Goal: Information Seeking & Learning: Learn about a topic

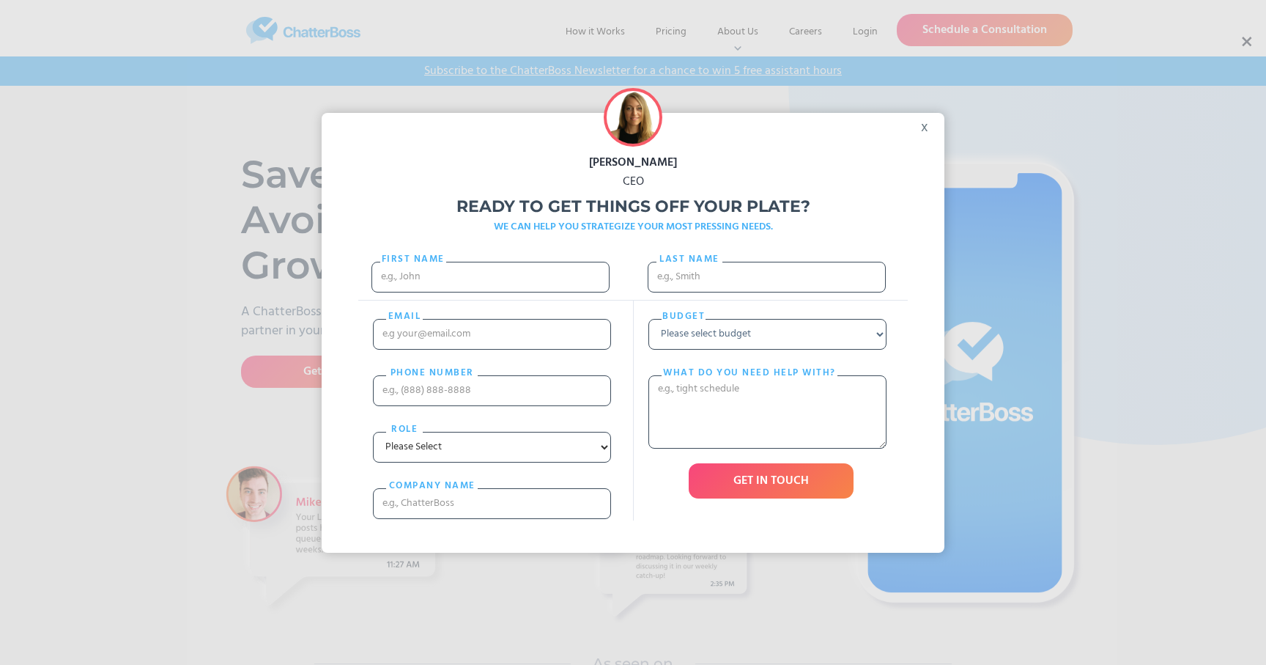
click at [930, 121] on div "x" at bounding box center [928, 124] width 33 height 22
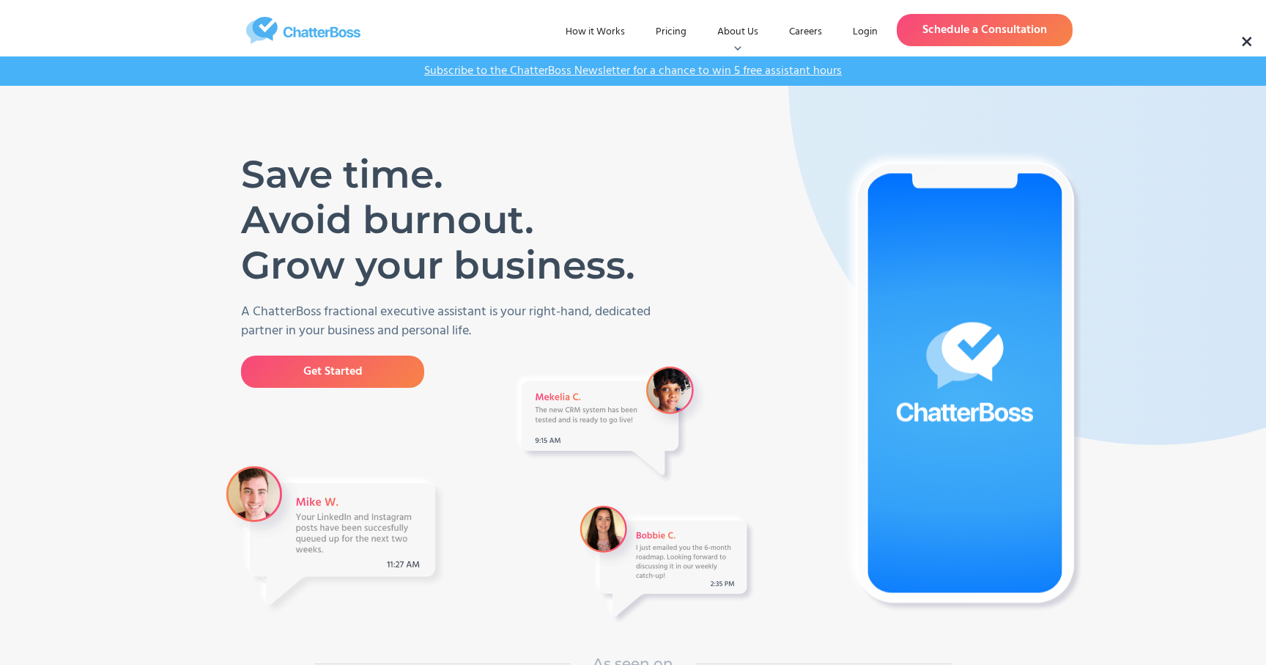
click at [1163, 266] on img at bounding box center [1154, 78] width 733 height 733
click at [609, 32] on link "How it Works" at bounding box center [595, 32] width 83 height 26
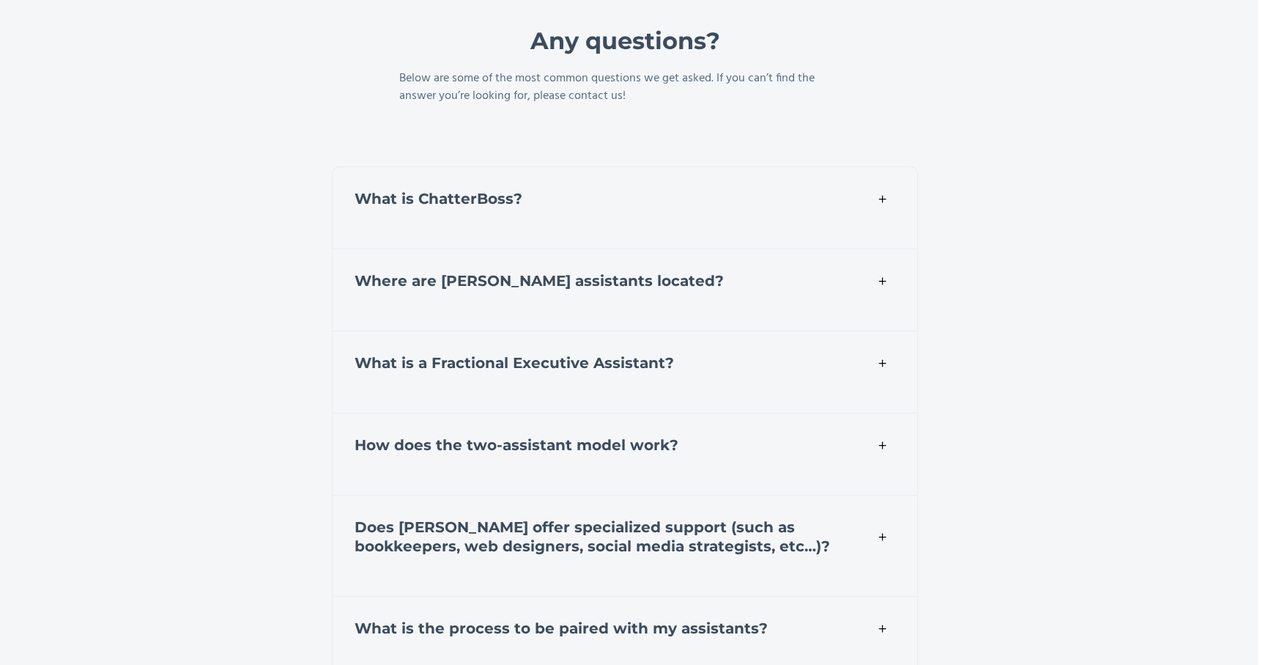
scroll to position [4975, 8]
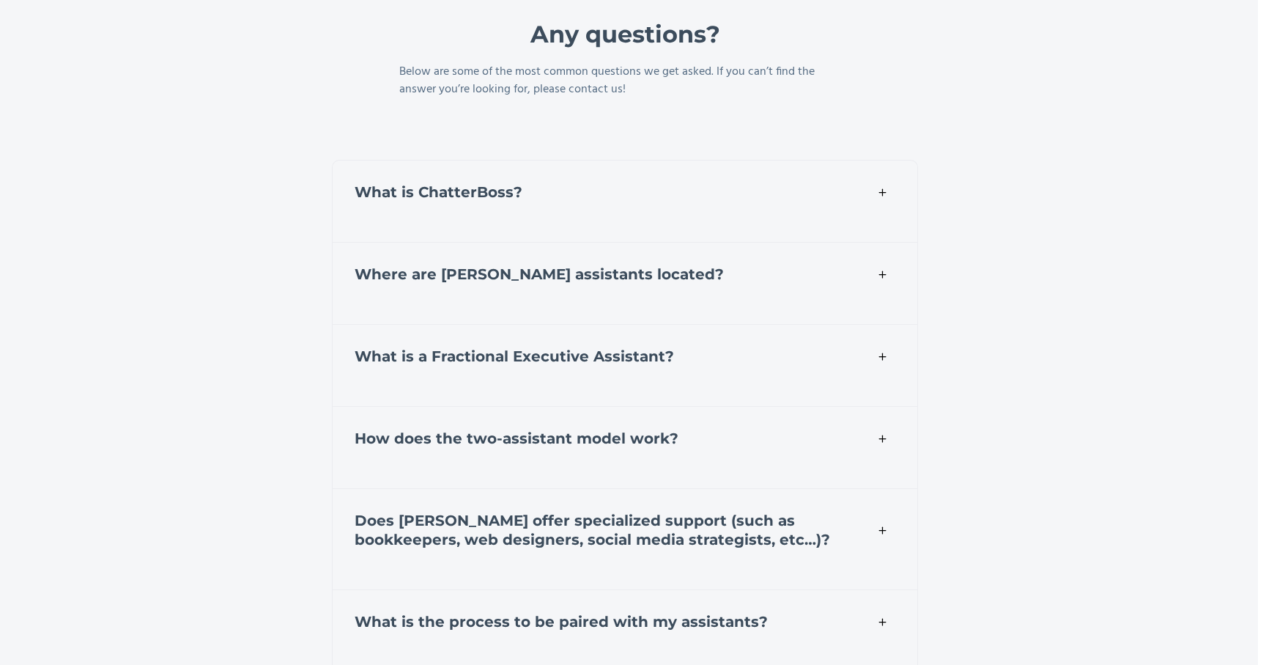
click at [881, 274] on img at bounding box center [882, 274] width 11 height 11
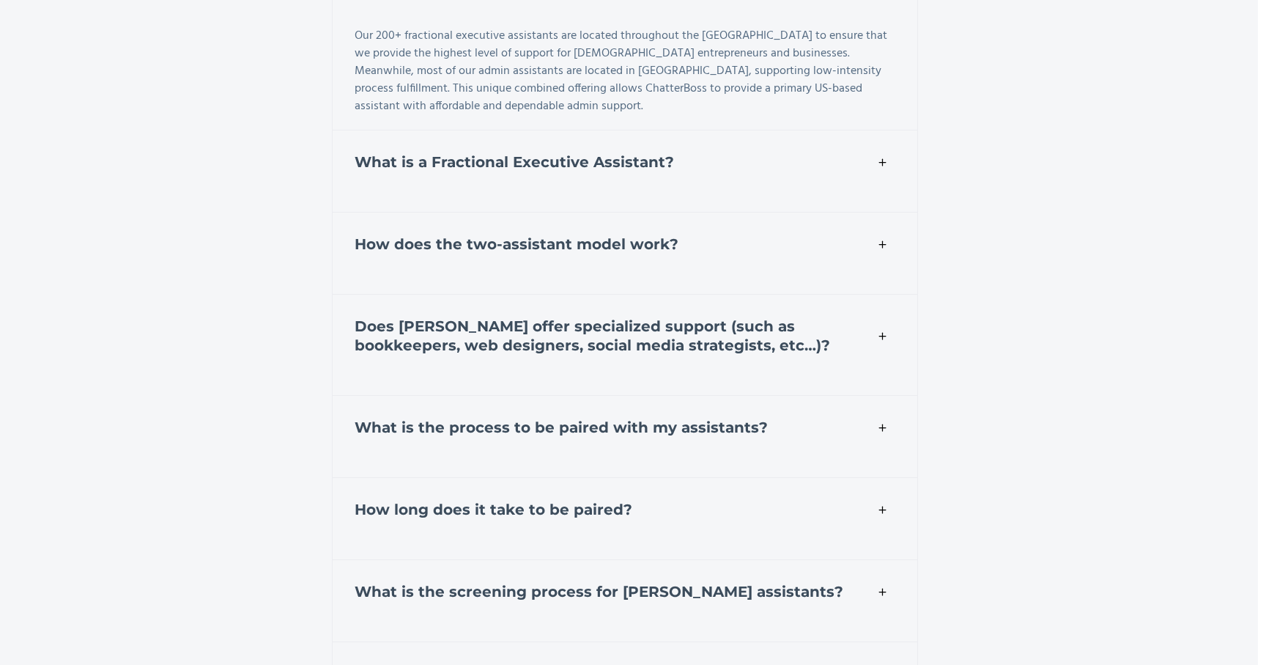
scroll to position [5273, 8]
click at [665, 160] on strong "What is a Fractional Executive Assistant?" at bounding box center [514, 161] width 319 height 18
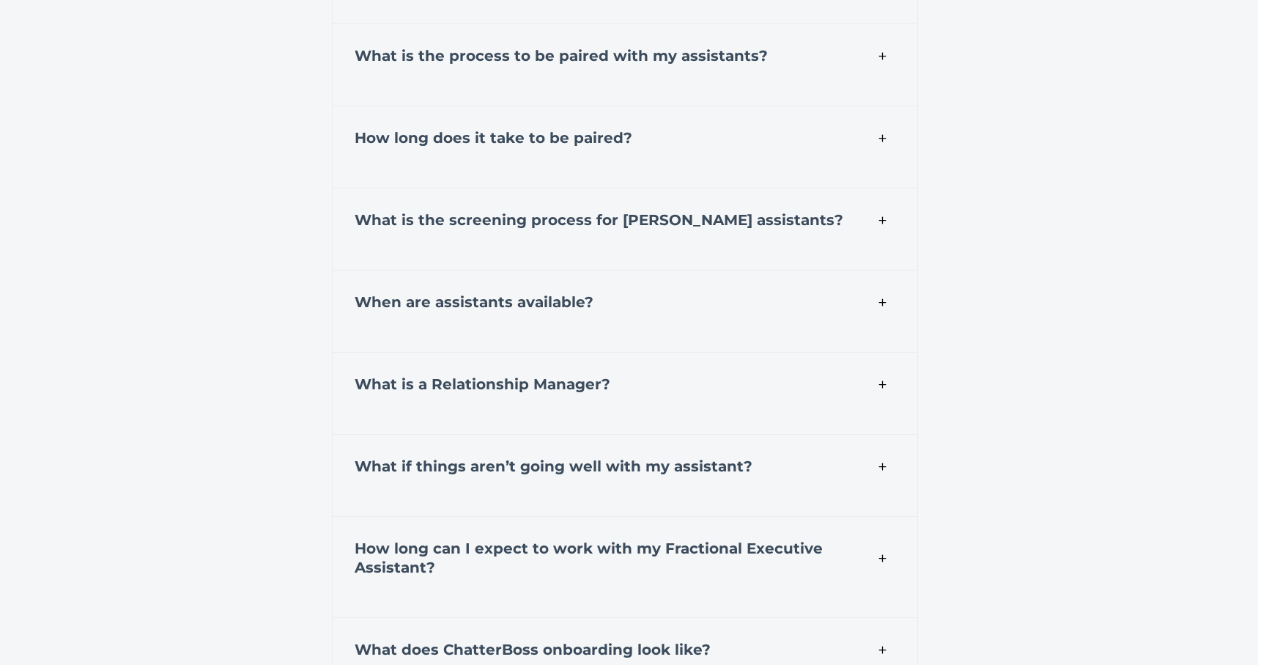
scroll to position [5787, 8]
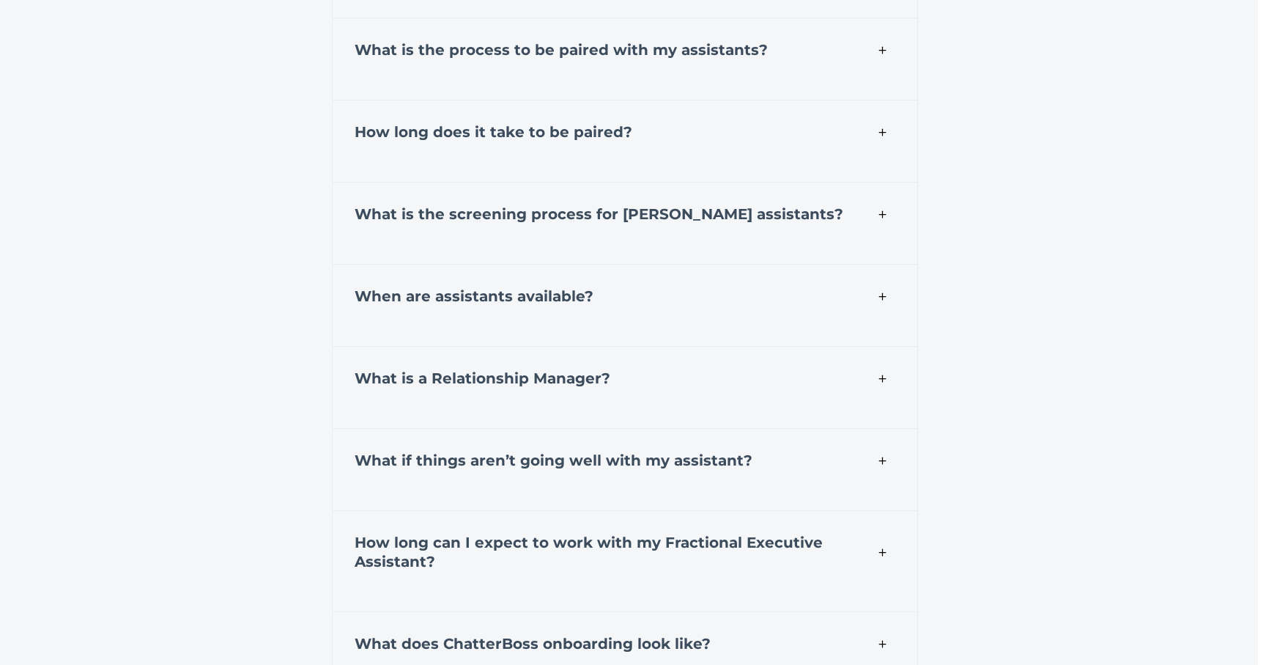
click at [667, 218] on strong "What is the screening process for ChatterBoss assistants?" at bounding box center [599, 214] width 489 height 18
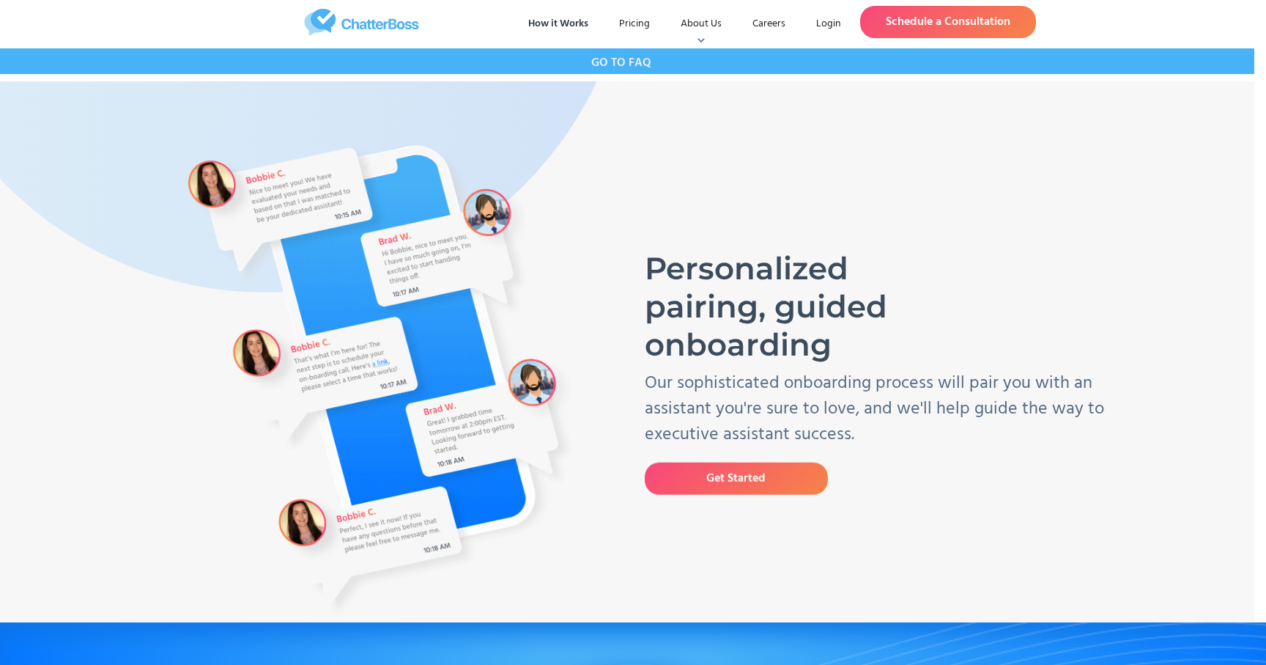
scroll to position [0, 12]
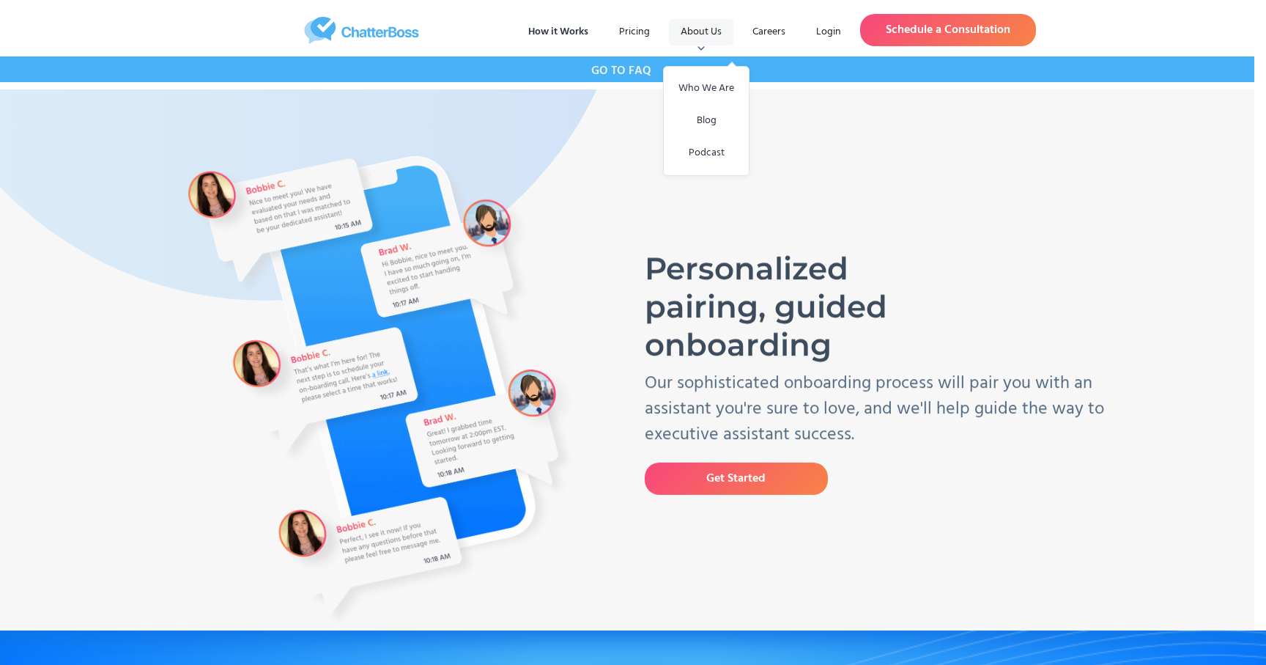
click at [703, 43] on img at bounding box center [701, 48] width 15 height 15
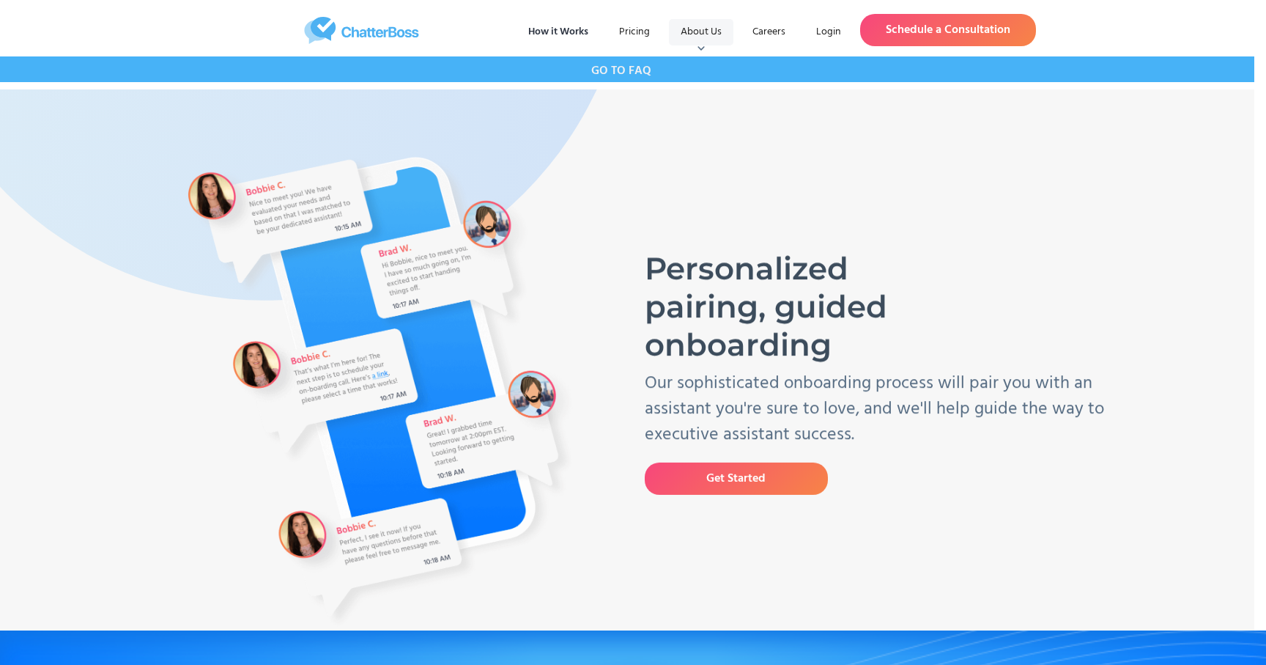
click at [701, 49] on img at bounding box center [701, 48] width 15 height 15
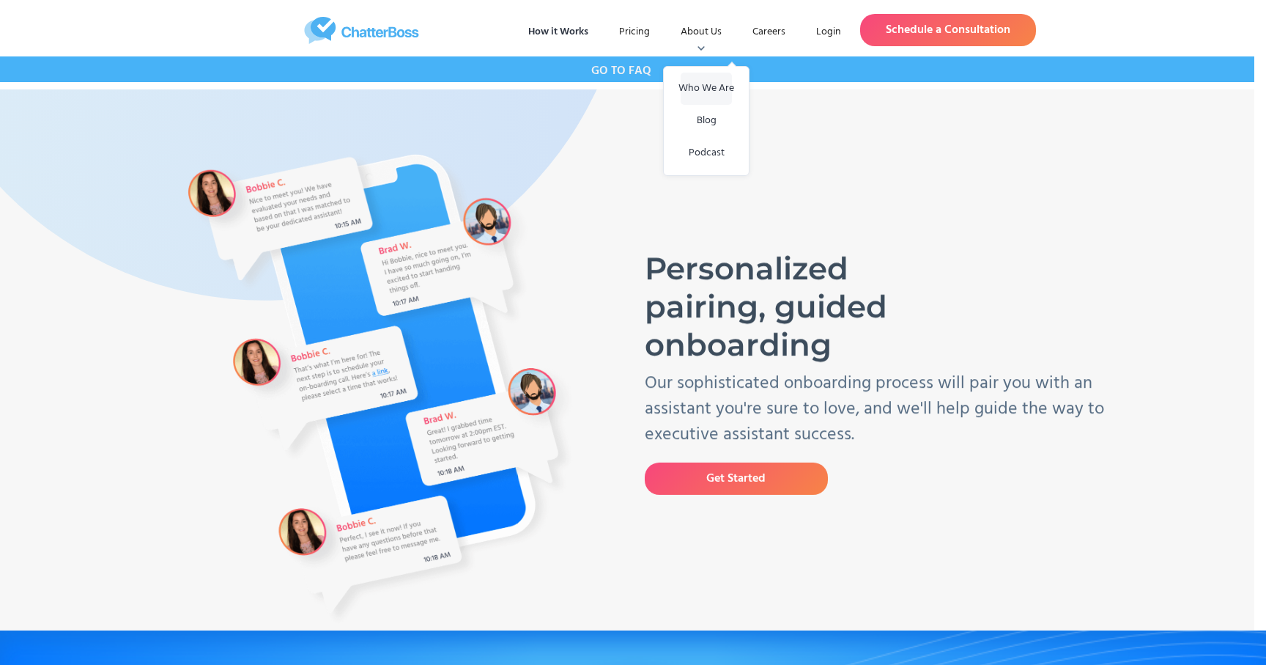
click at [709, 84] on link "Who We Are" at bounding box center [706, 89] width 51 height 32
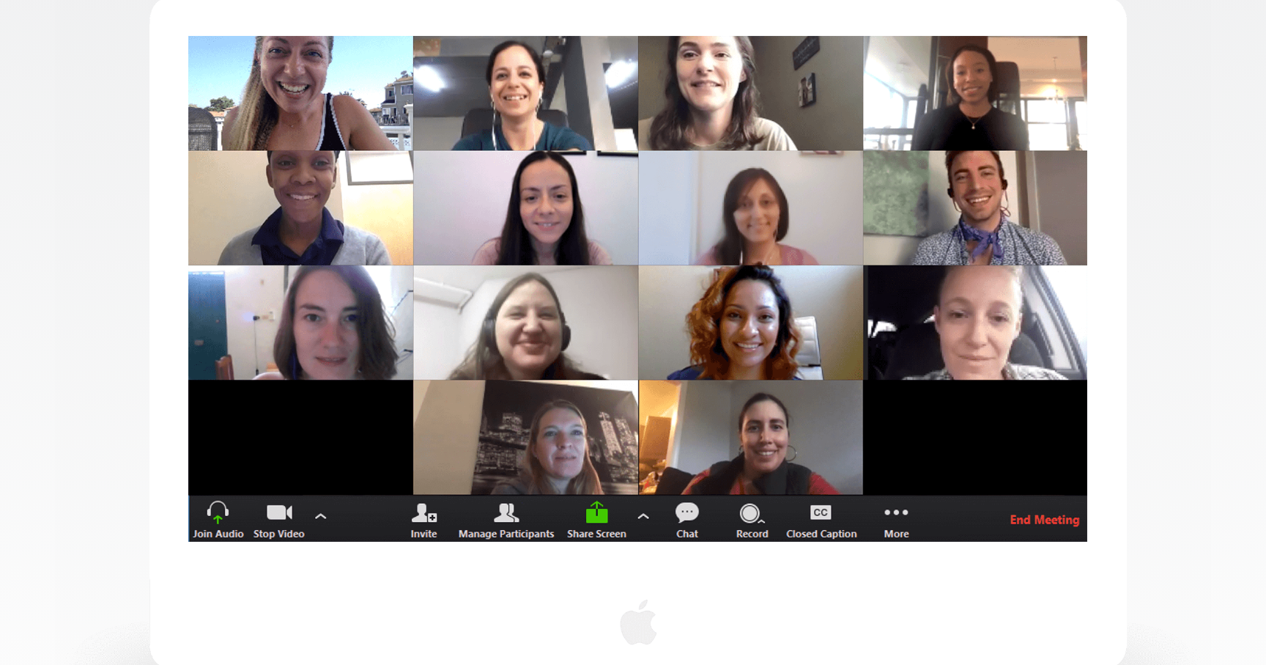
scroll to position [465, 0]
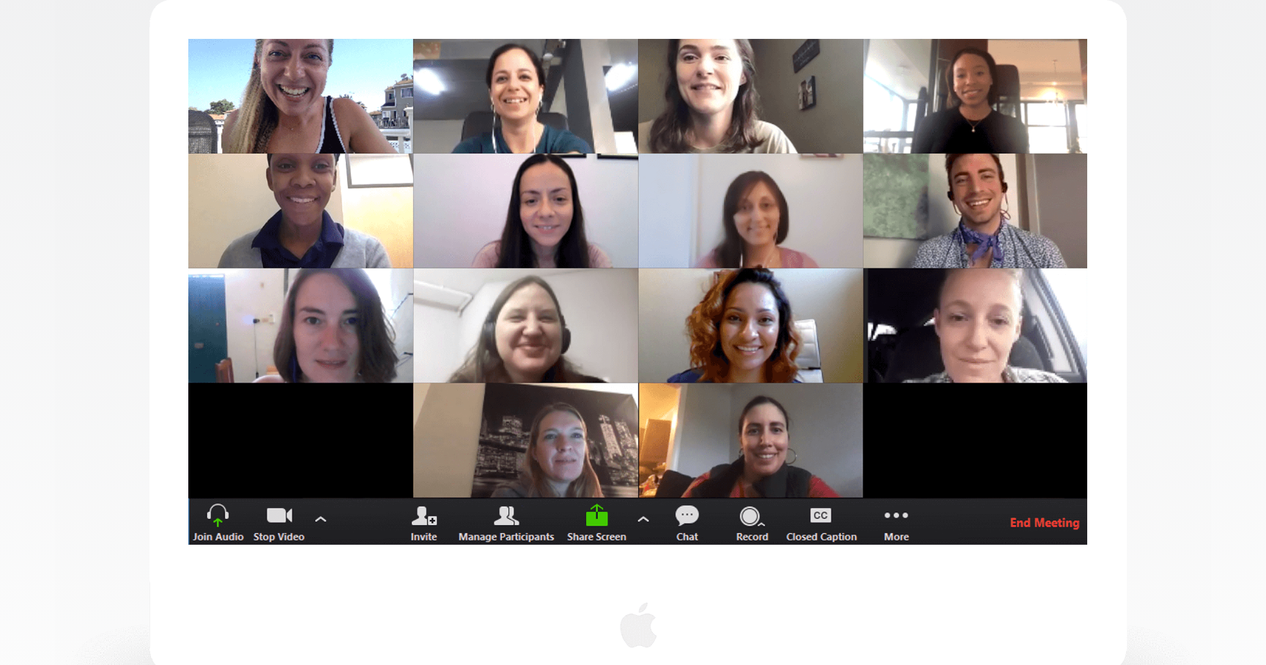
click at [1200, 281] on img at bounding box center [633, 408] width 1156 height 819
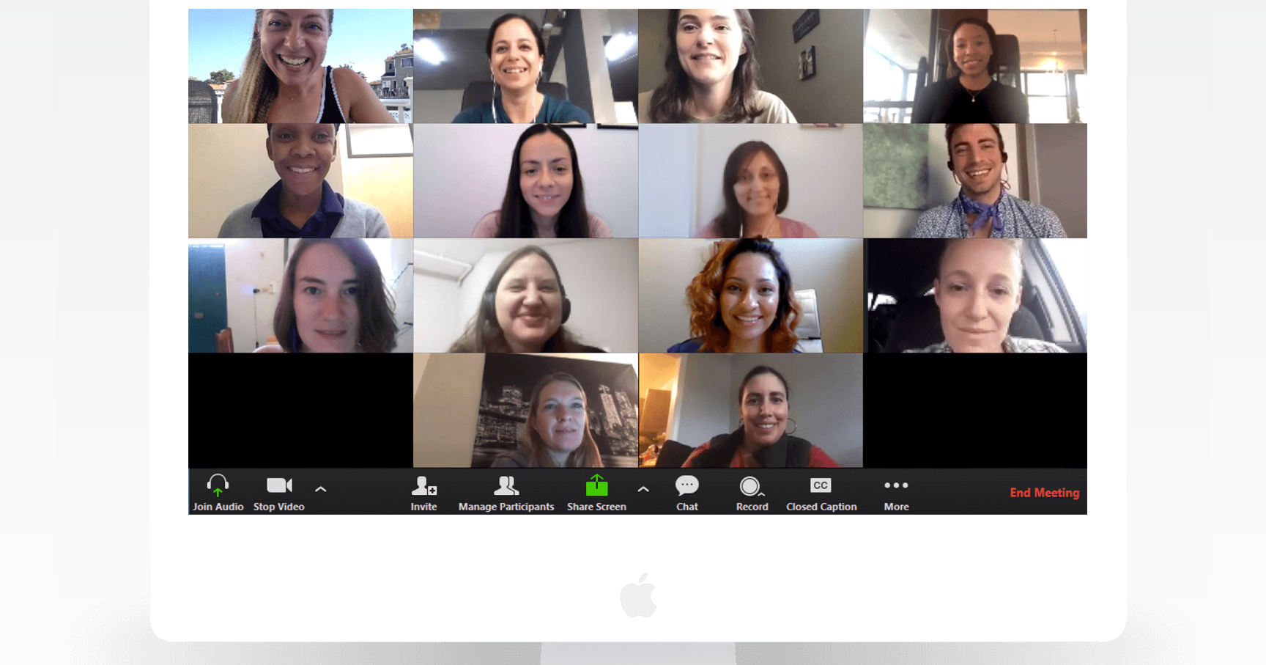
scroll to position [0, 0]
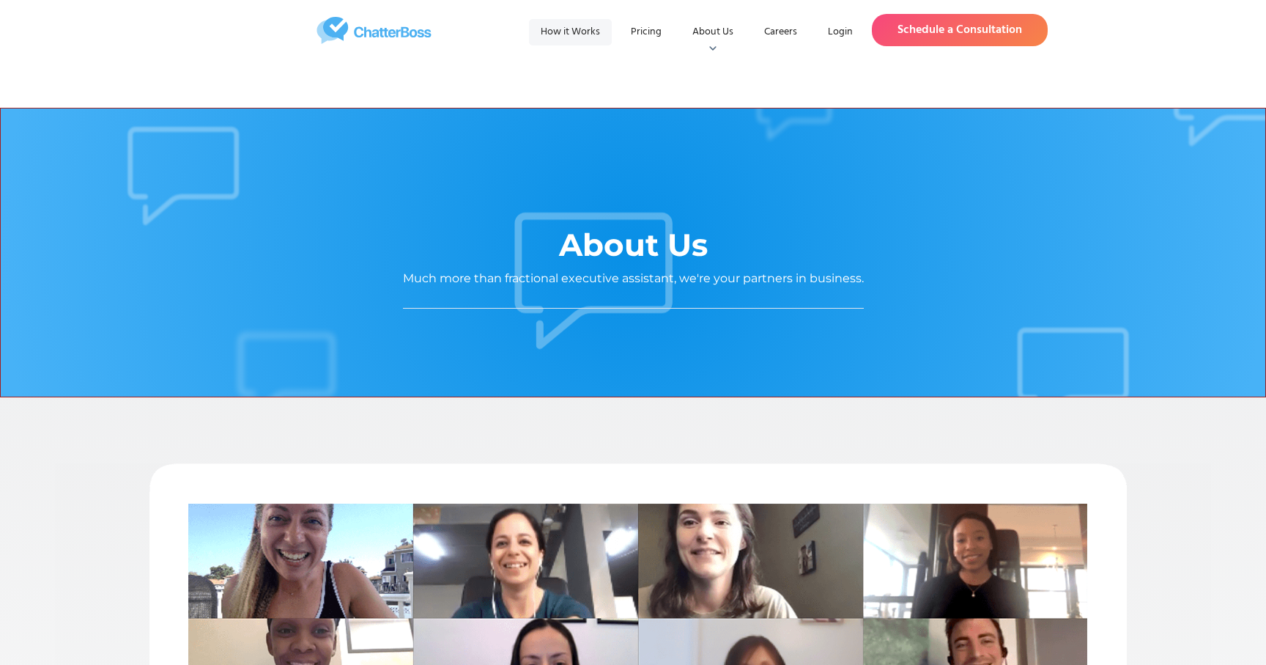
click at [572, 39] on link "How it Works" at bounding box center [570, 32] width 83 height 26
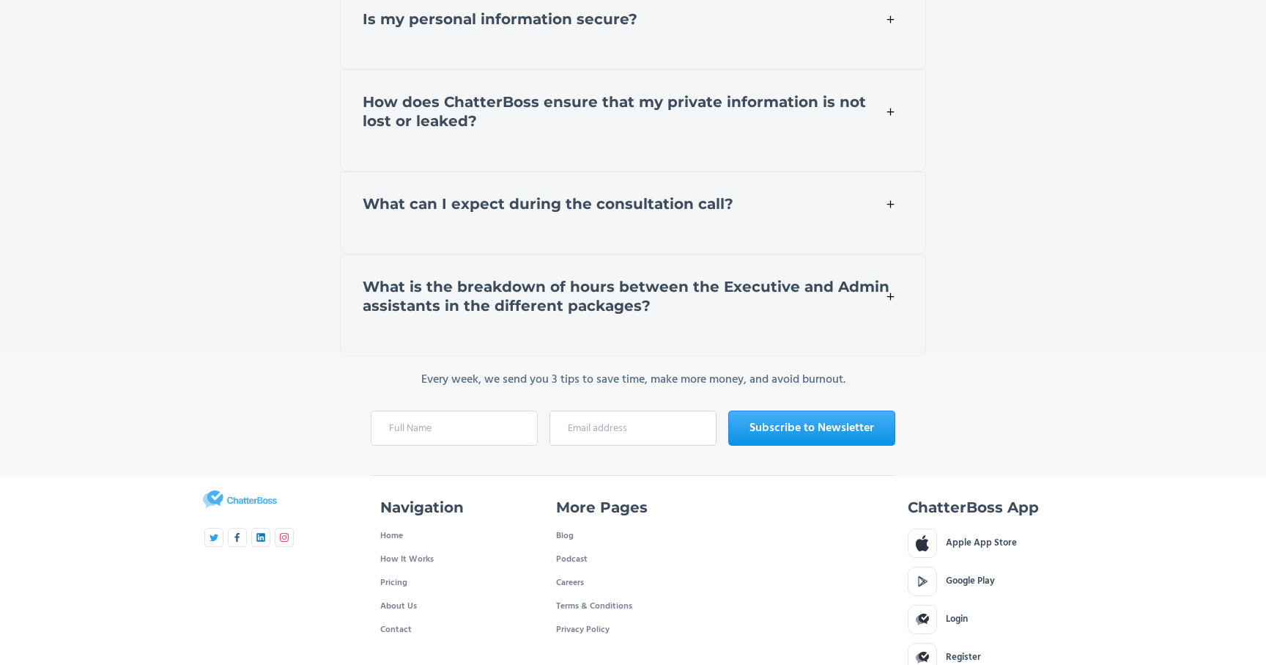
scroll to position [6827, 0]
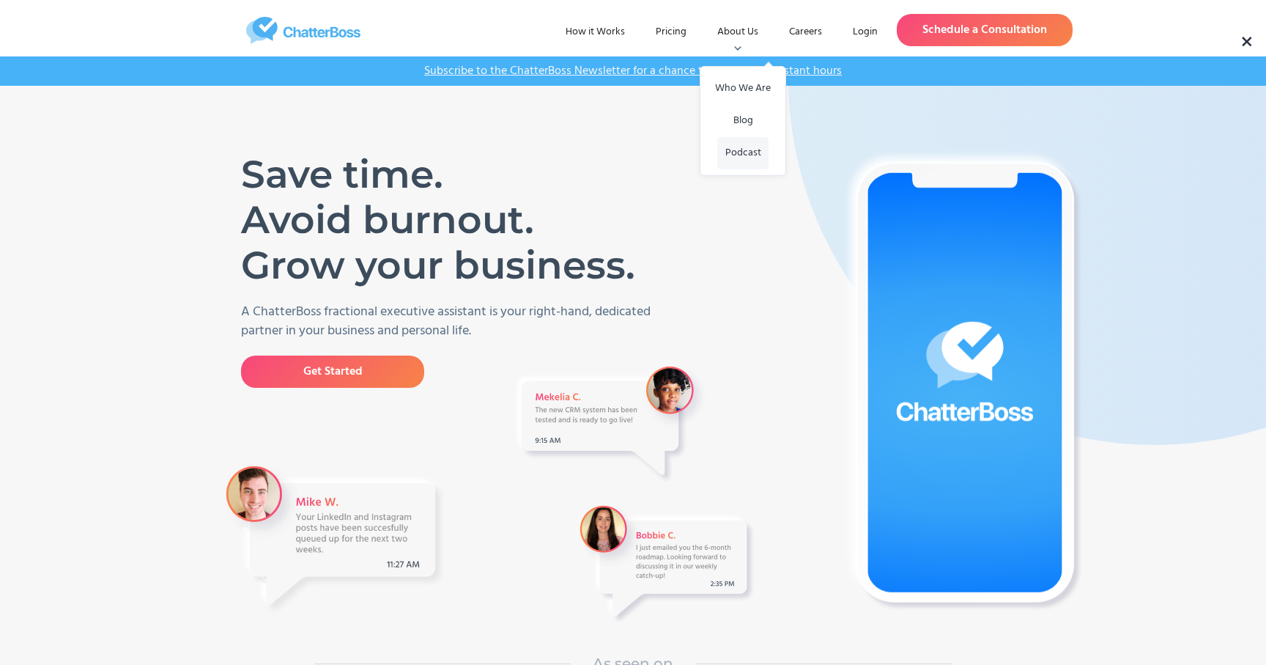
click at [742, 146] on link "Podcast" at bounding box center [742, 153] width 51 height 32
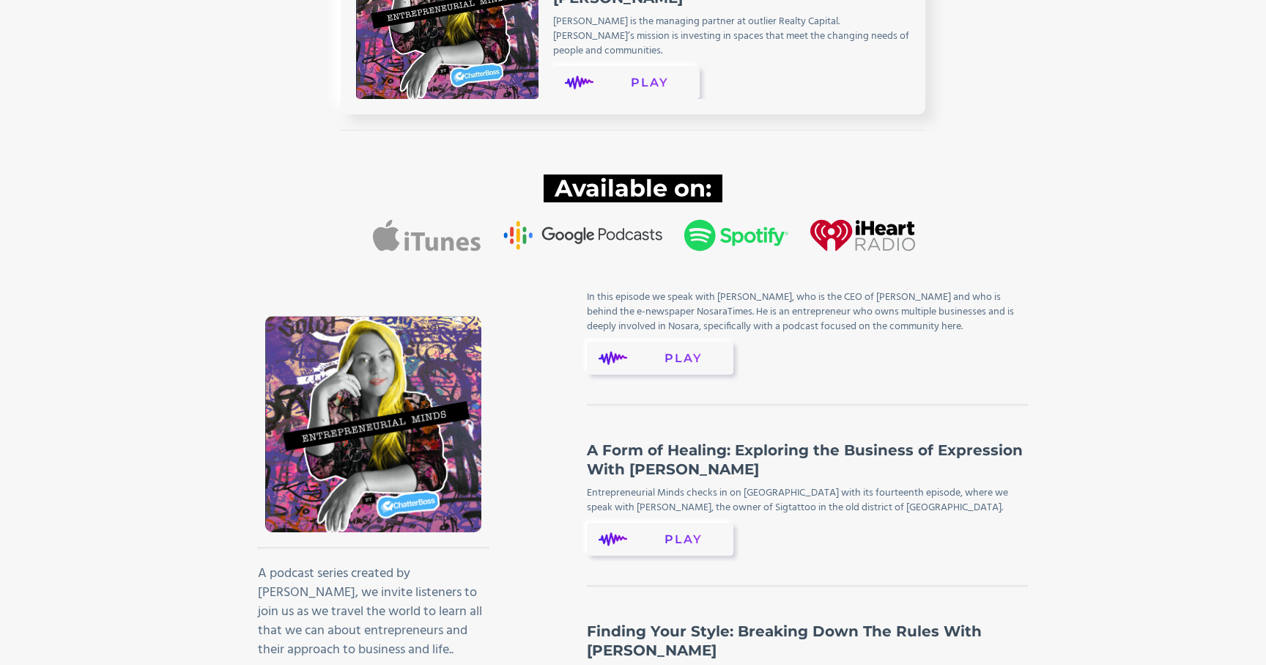
scroll to position [2229, 0]
